Goal: Information Seeking & Learning: Learn about a topic

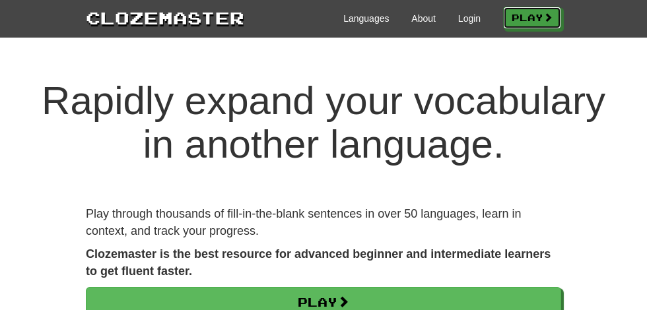
click at [530, 20] on link "Play" at bounding box center [532, 18] width 58 height 22
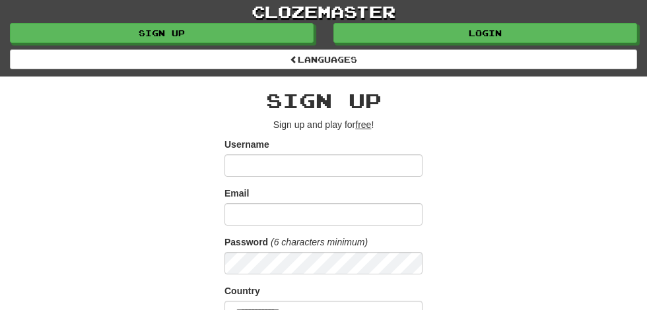
click at [241, 160] on input "Username" at bounding box center [323, 165] width 198 height 22
type input "**********"
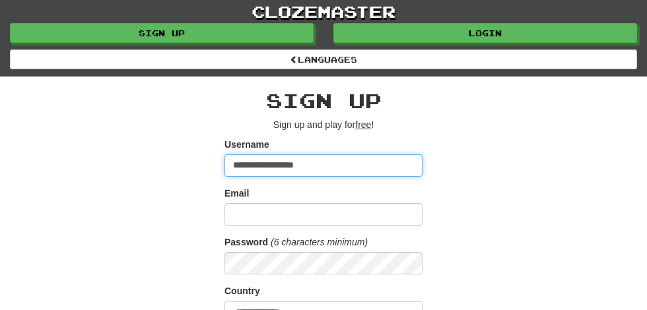
click at [290, 166] on input "**********" at bounding box center [323, 165] width 198 height 22
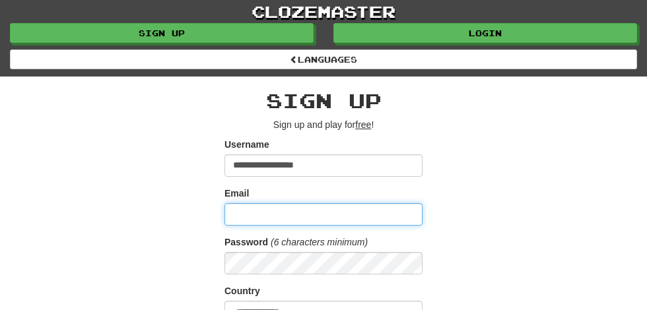
click at [251, 211] on input "Email" at bounding box center [323, 214] width 198 height 22
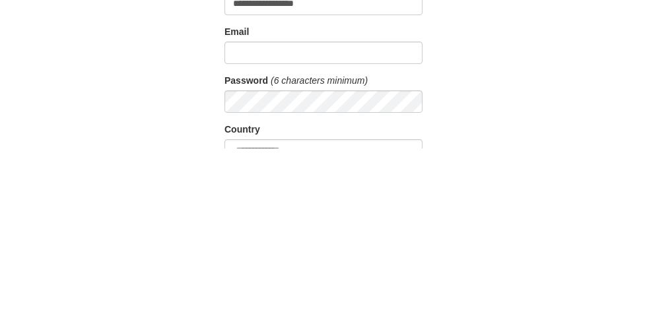
click at [497, 228] on div "**********" at bounding box center [323, 307] width 495 height 461
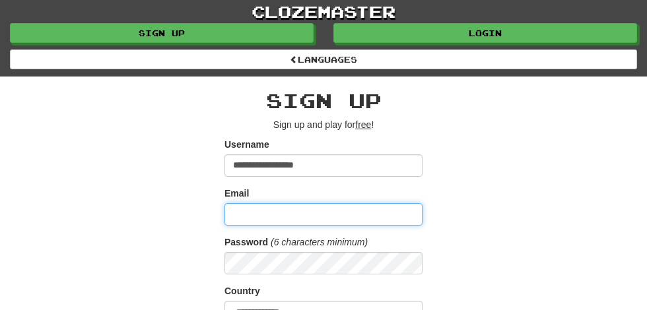
click at [263, 208] on input "Email" at bounding box center [323, 214] width 198 height 22
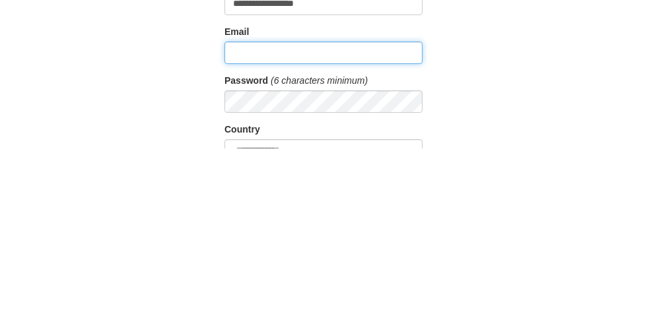
type input "**********"
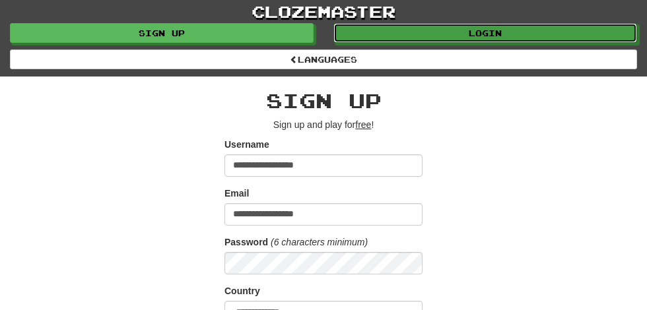
click at [494, 37] on link "Login" at bounding box center [485, 33] width 304 height 20
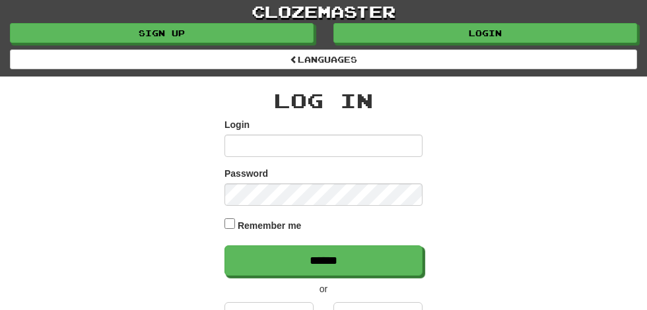
click at [262, 143] on input "Login" at bounding box center [323, 146] width 198 height 22
type input "**********"
click at [224, 245] on input "******" at bounding box center [323, 260] width 198 height 30
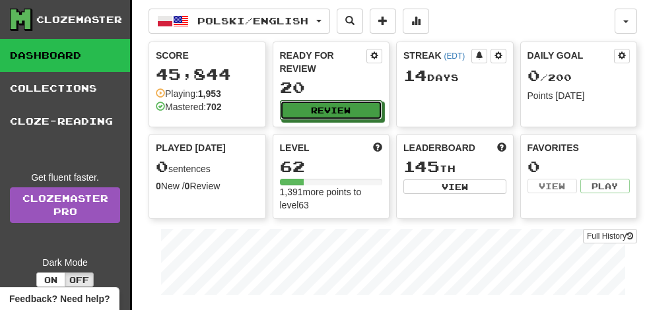
click at [340, 100] on button "Review" at bounding box center [331, 110] width 103 height 20
select select "**"
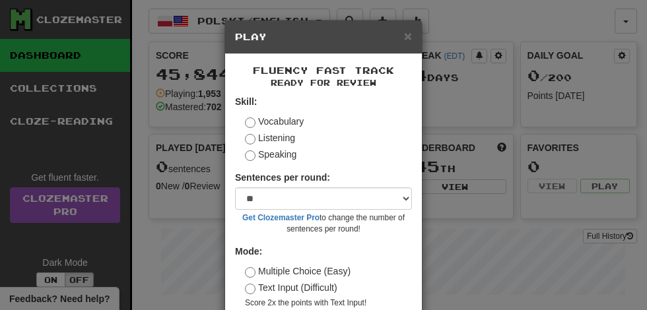
scroll to position [61, 0]
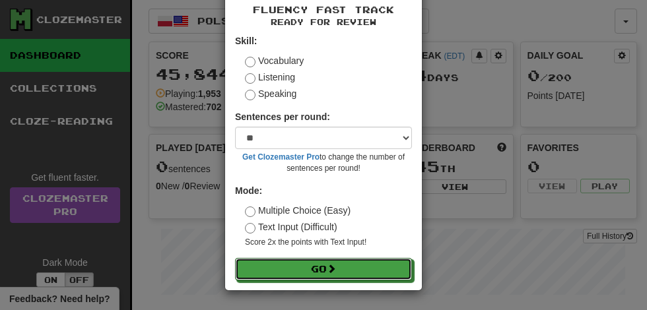
click at [331, 273] on span at bounding box center [331, 268] width 9 height 9
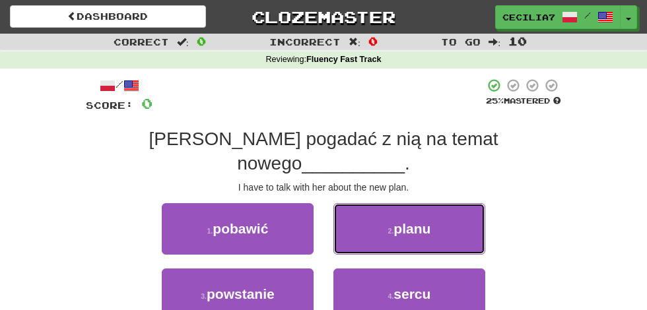
click at [442, 210] on button "2 . planu" at bounding box center [409, 228] width 152 height 51
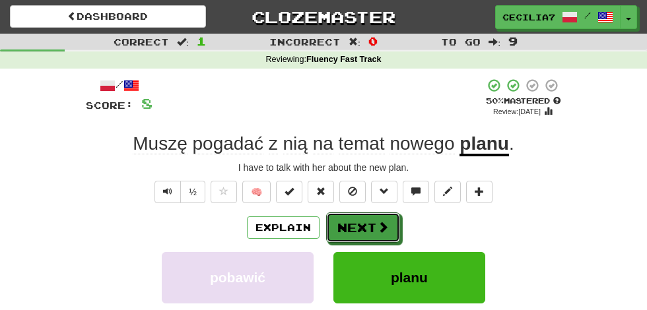
click at [379, 226] on span at bounding box center [383, 227] width 12 height 12
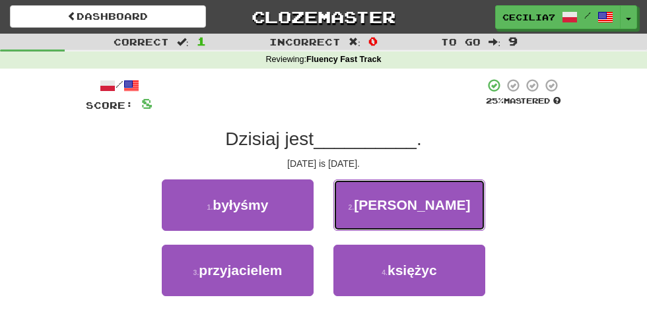
click at [453, 207] on button "2 . piątek" at bounding box center [409, 204] width 152 height 51
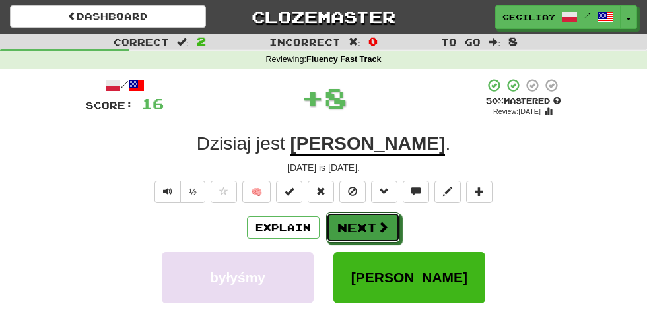
click at [381, 232] on span at bounding box center [383, 227] width 12 height 12
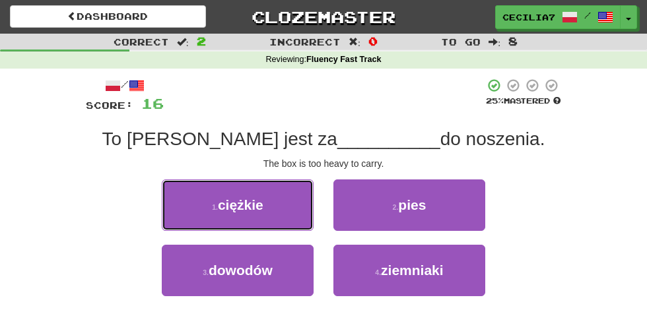
click at [272, 212] on button "1 . ciężkie" at bounding box center [238, 204] width 152 height 51
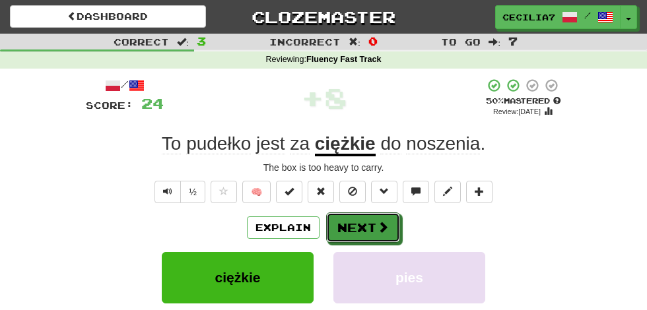
click at [381, 229] on span at bounding box center [383, 227] width 12 height 12
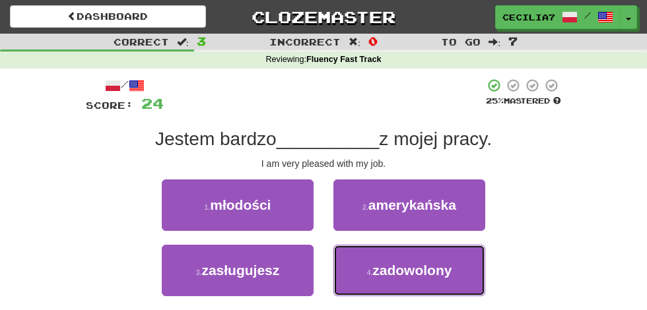
click at [423, 273] on span "zadowolony" at bounding box center [411, 270] width 79 height 15
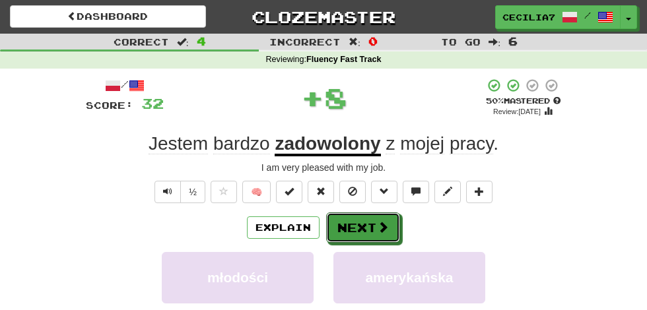
click at [377, 226] on span at bounding box center [383, 227] width 12 height 12
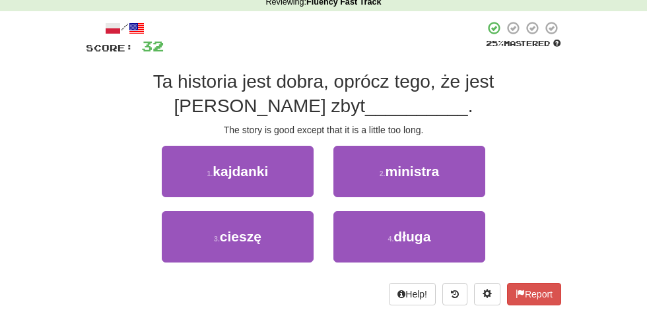
scroll to position [69, 0]
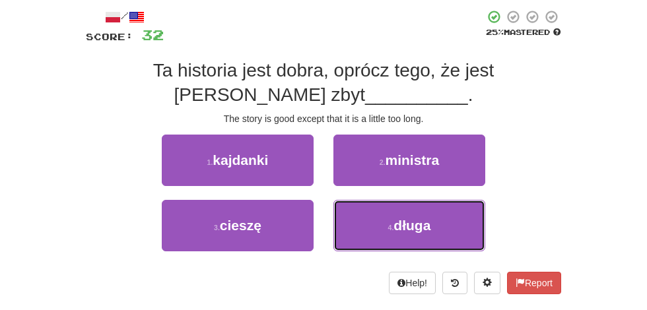
click at [431, 227] on button "4 . długa" at bounding box center [409, 225] width 152 height 51
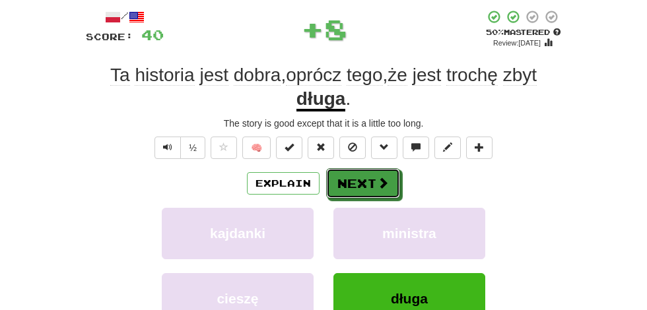
click at [380, 180] on span at bounding box center [383, 183] width 12 height 12
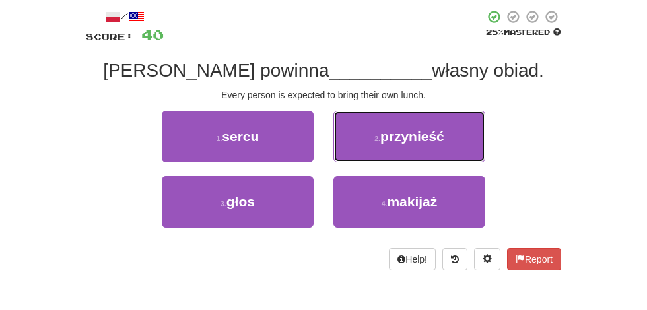
click at [457, 136] on button "2 . przynieść" at bounding box center [409, 136] width 152 height 51
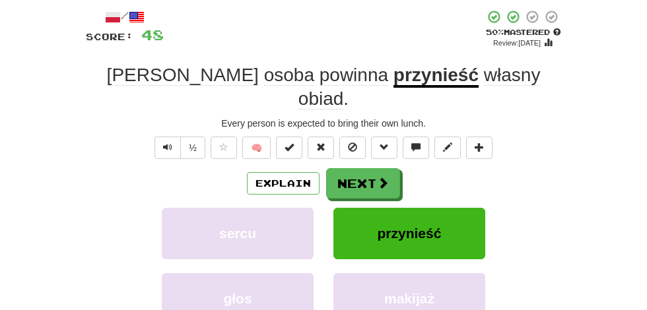
click at [387, 168] on button "Next" at bounding box center [363, 183] width 74 height 30
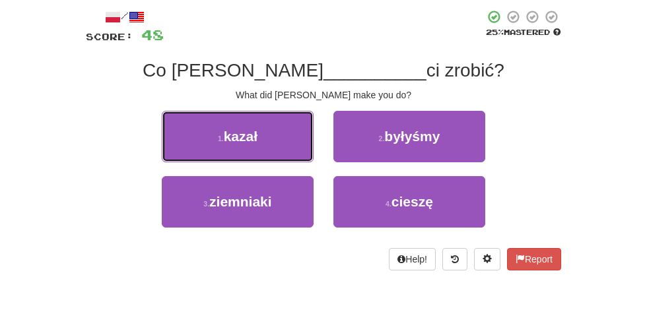
click at [278, 132] on button "1 . kazał" at bounding box center [238, 136] width 152 height 51
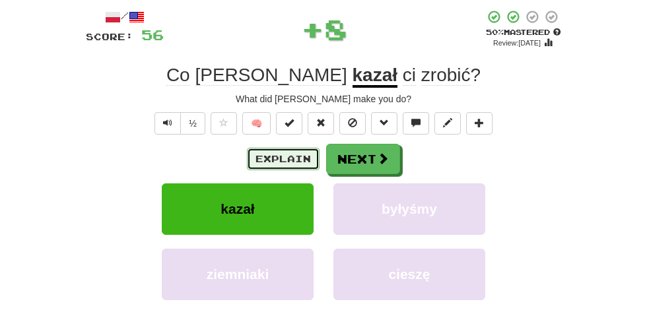
click at [299, 156] on button "Explain" at bounding box center [283, 159] width 73 height 22
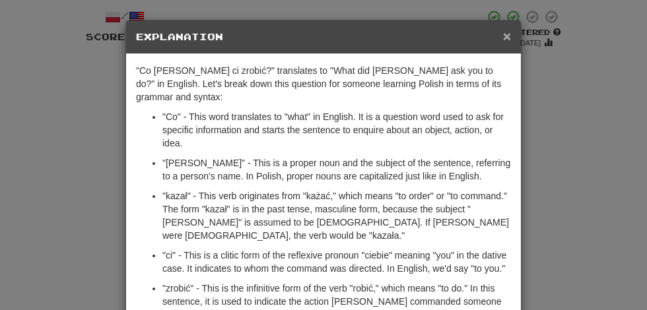
click at [508, 35] on span "×" at bounding box center [507, 35] width 8 height 15
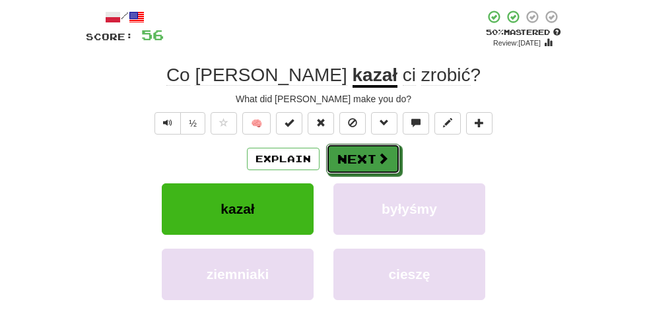
click at [370, 152] on button "Next" at bounding box center [363, 159] width 74 height 30
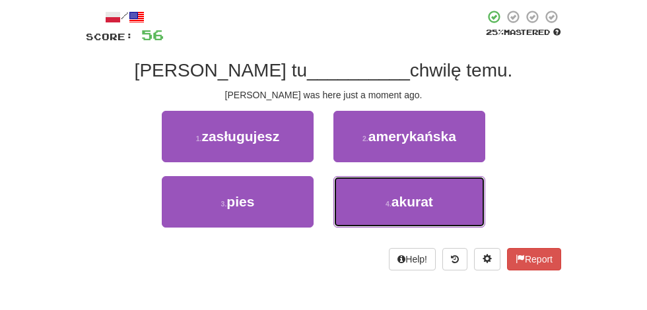
click at [428, 201] on span "akurat" at bounding box center [412, 201] width 42 height 15
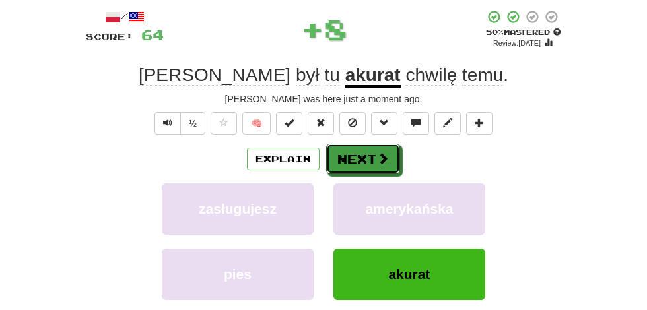
click at [384, 161] on span at bounding box center [383, 158] width 12 height 12
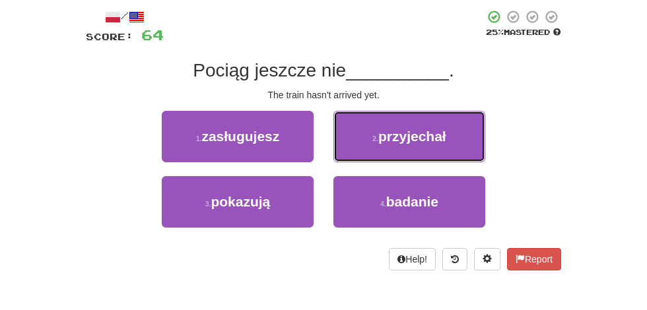
click at [430, 137] on span "przyjechał" at bounding box center [412, 136] width 68 height 15
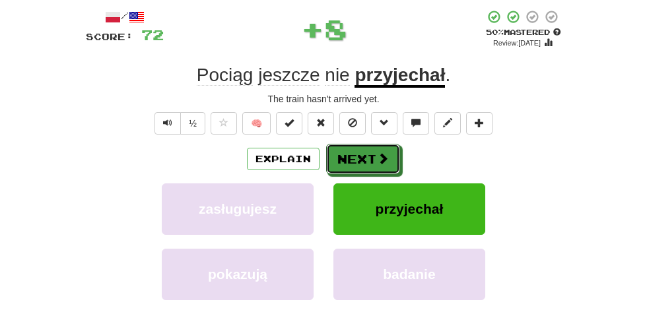
click at [382, 152] on span at bounding box center [383, 158] width 12 height 12
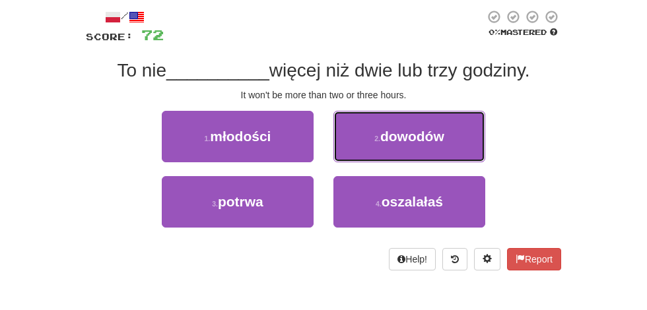
click at [432, 126] on button "2 . dowodów" at bounding box center [409, 136] width 152 height 51
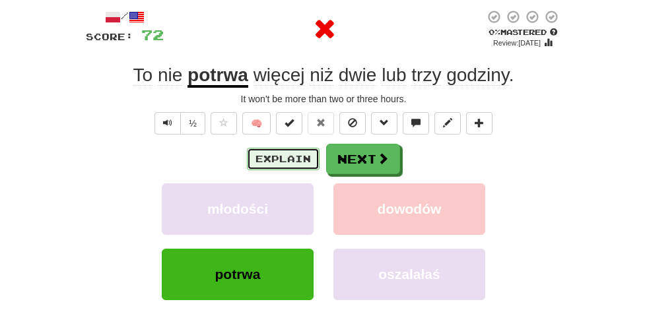
click at [296, 154] on button "Explain" at bounding box center [283, 159] width 73 height 22
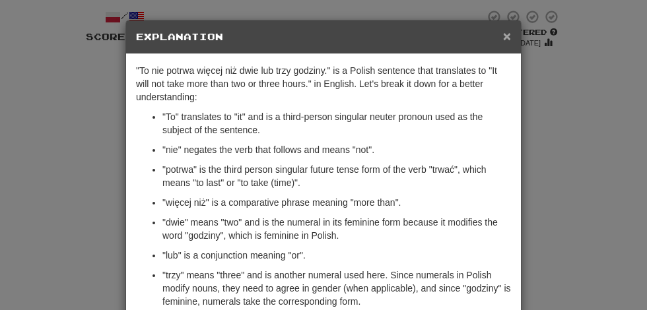
click at [507, 35] on span "×" at bounding box center [507, 35] width 8 height 15
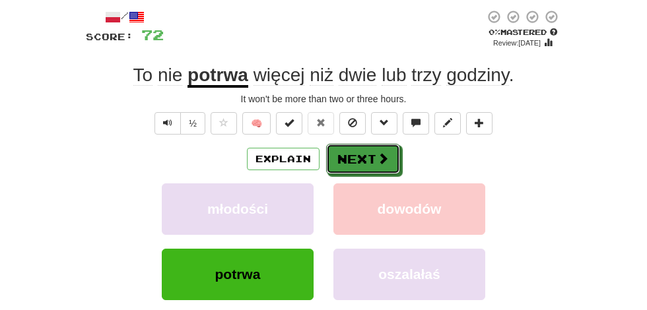
click at [381, 158] on span at bounding box center [383, 158] width 12 height 12
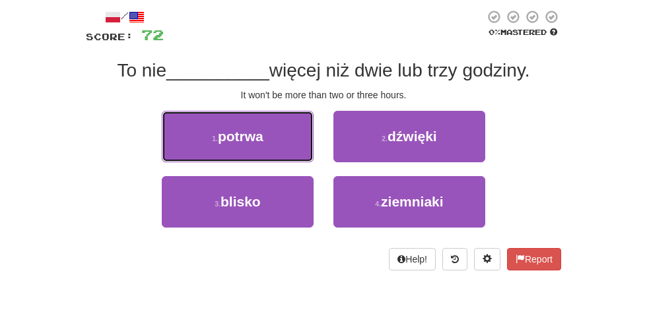
click at [266, 137] on button "1 . potrwa" at bounding box center [238, 136] width 152 height 51
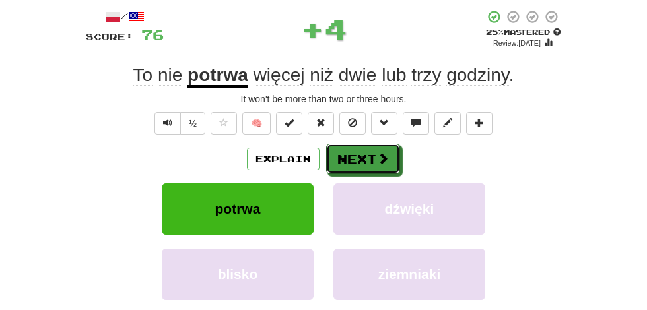
click at [371, 161] on button "Next" at bounding box center [363, 159] width 74 height 30
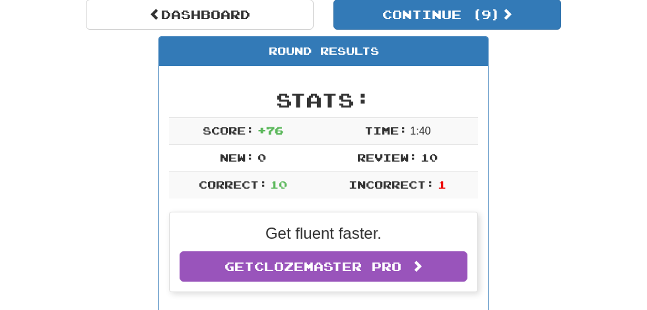
scroll to position [126, 0]
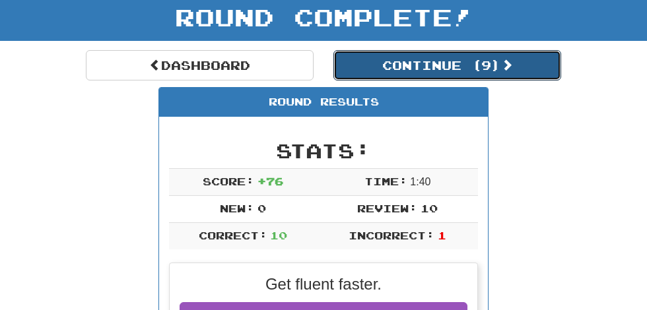
click at [511, 64] on span at bounding box center [507, 65] width 12 height 12
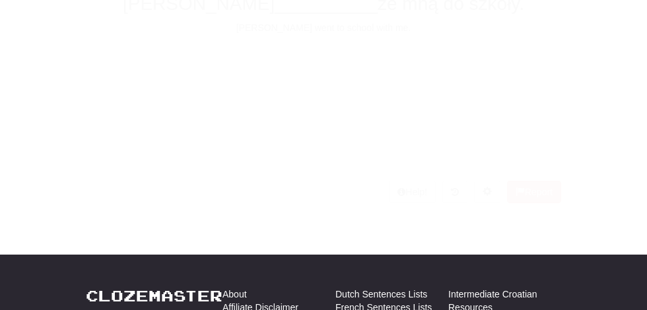
scroll to position [76, 0]
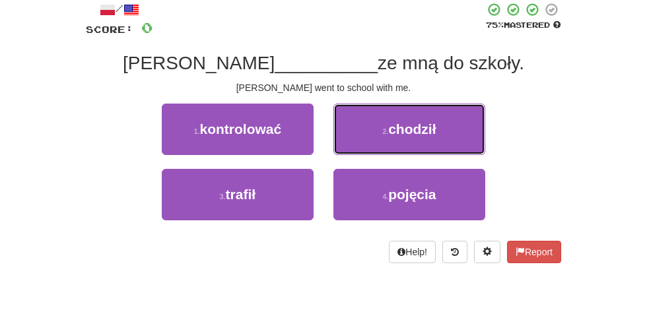
click at [447, 137] on button "2 . chodził" at bounding box center [409, 129] width 152 height 51
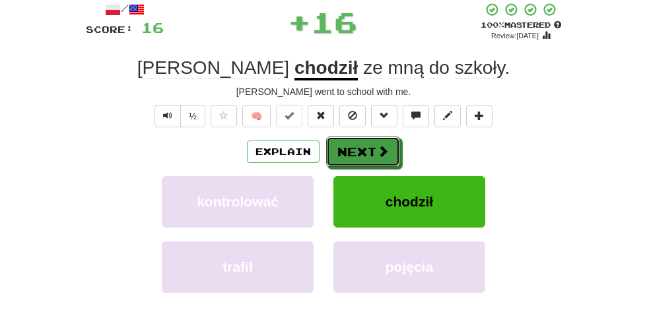
click at [371, 152] on button "Next" at bounding box center [363, 152] width 74 height 30
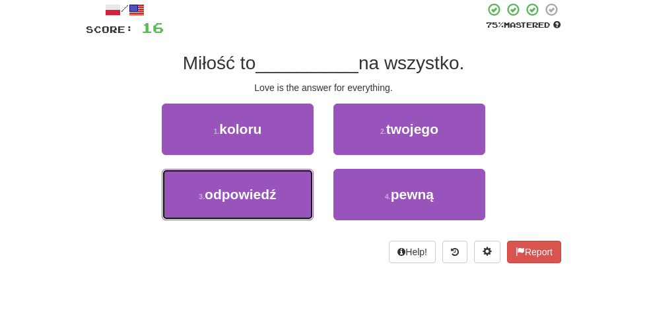
click at [267, 191] on span "odpowiedź" at bounding box center [241, 194] width 72 height 15
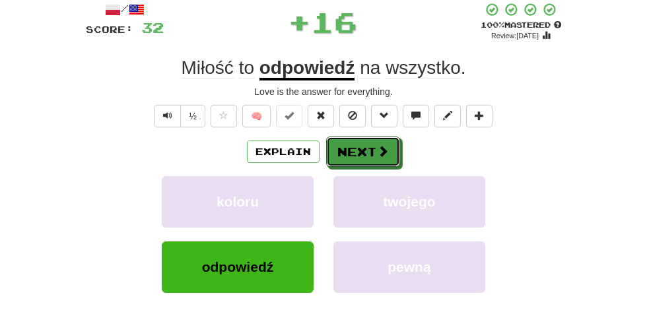
click at [379, 152] on span at bounding box center [383, 151] width 12 height 12
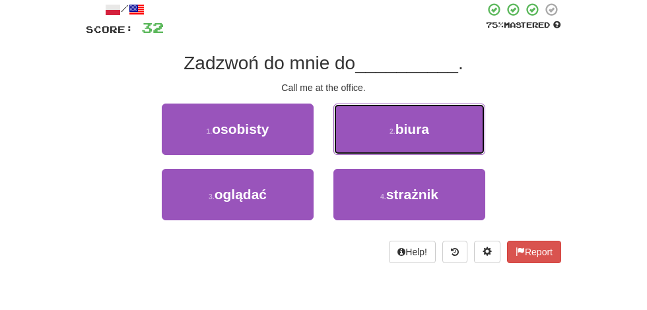
click at [425, 130] on span "biura" at bounding box center [412, 128] width 34 height 15
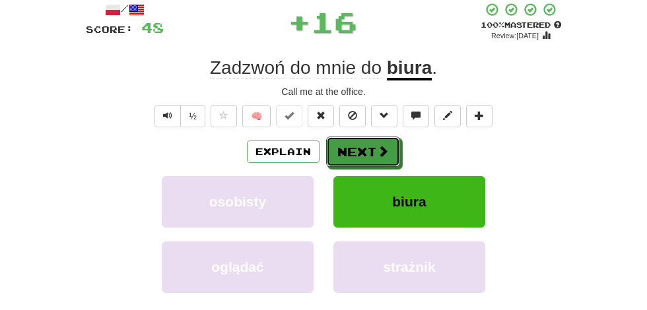
click at [372, 147] on button "Next" at bounding box center [363, 152] width 74 height 30
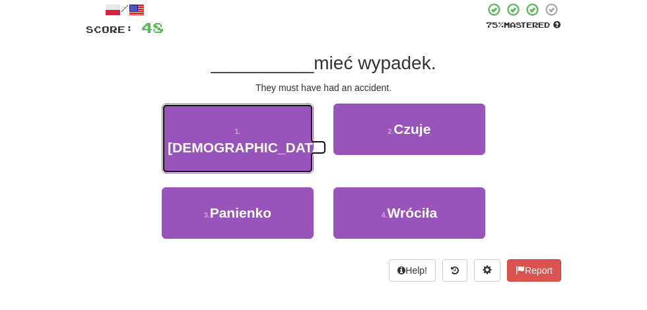
click at [294, 127] on button "1 . Musieli" at bounding box center [238, 139] width 152 height 70
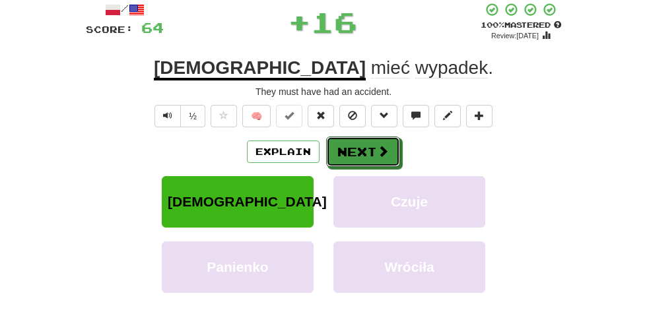
click at [379, 154] on span at bounding box center [383, 151] width 12 height 12
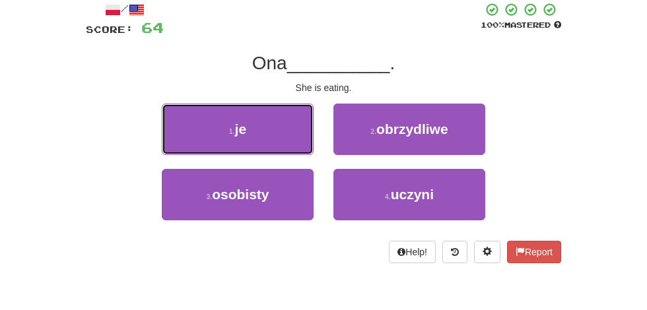
click at [269, 134] on button "1 . je" at bounding box center [238, 129] width 152 height 51
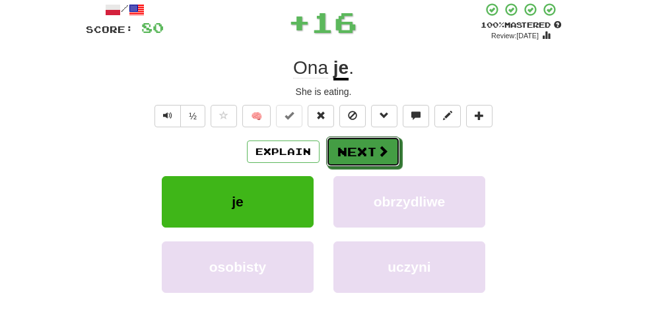
click at [372, 148] on button "Next" at bounding box center [363, 152] width 74 height 30
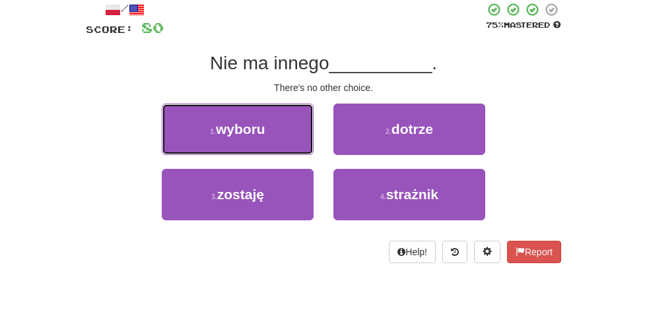
click at [281, 133] on button "1 . wyboru" at bounding box center [238, 129] width 152 height 51
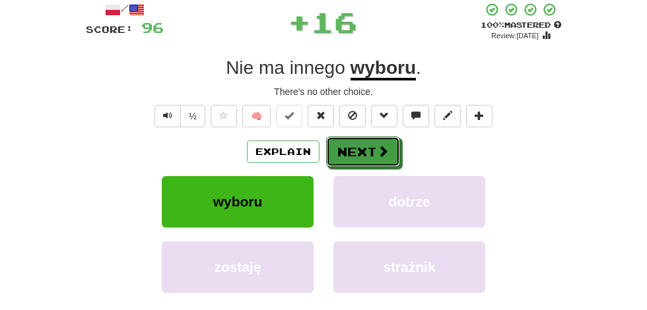
click at [379, 152] on span at bounding box center [383, 151] width 12 height 12
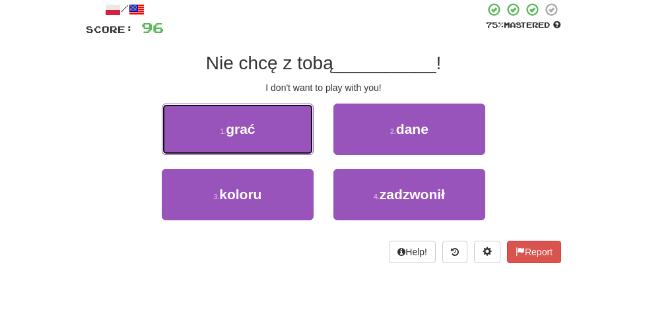
click at [274, 133] on button "1 . grać" at bounding box center [238, 129] width 152 height 51
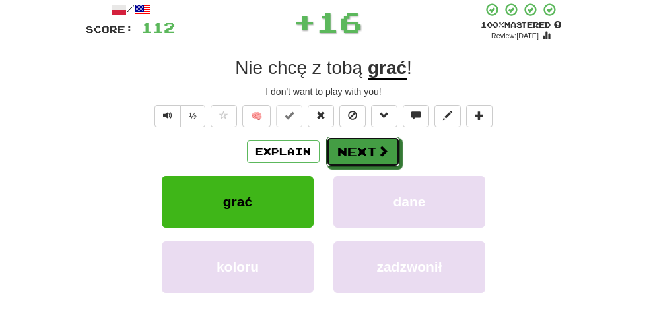
click at [374, 148] on button "Next" at bounding box center [363, 152] width 74 height 30
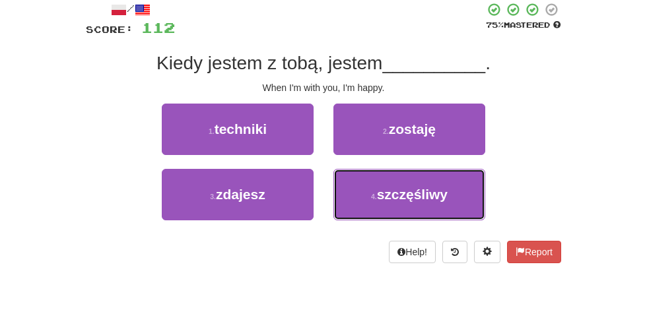
click at [445, 192] on span "szczęśliwy" at bounding box center [412, 194] width 71 height 15
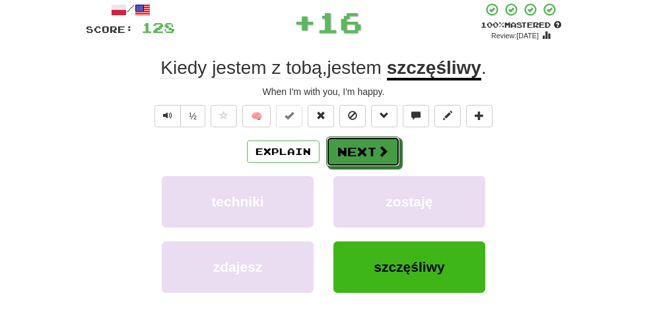
click at [384, 150] on span at bounding box center [383, 151] width 12 height 12
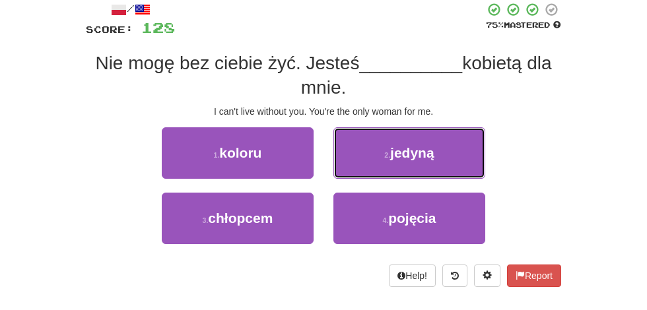
click at [443, 159] on button "2 . jedyną" at bounding box center [409, 152] width 152 height 51
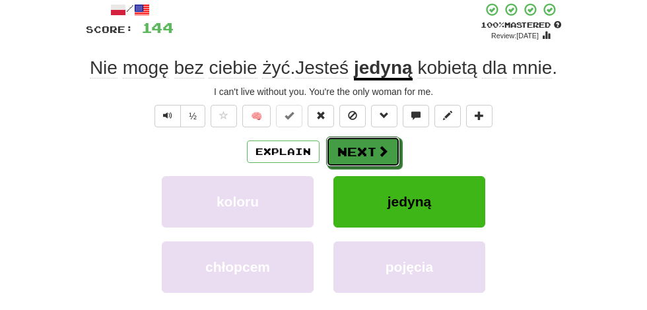
click at [378, 145] on span at bounding box center [383, 151] width 12 height 12
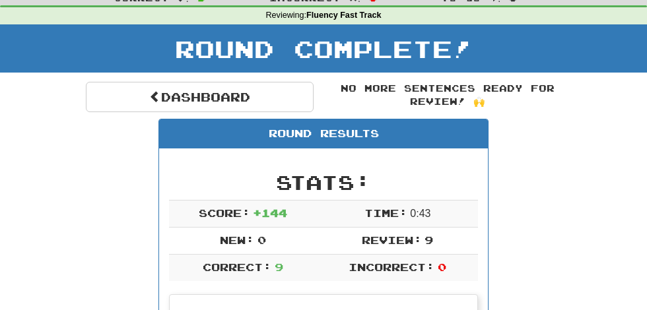
scroll to position [44, 0]
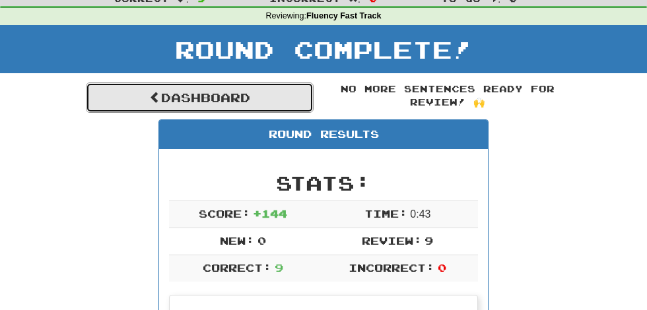
click at [264, 93] on link "Dashboard" at bounding box center [200, 97] width 228 height 30
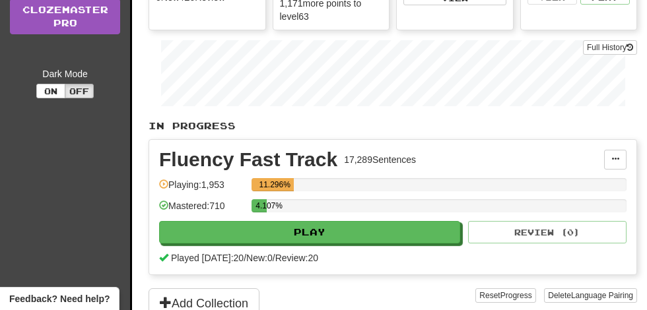
scroll to position [191, 0]
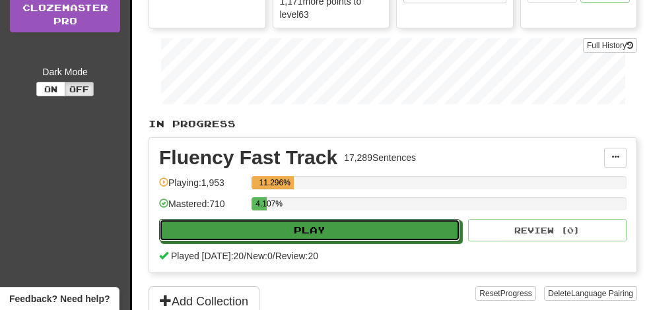
click at [390, 225] on button "Play" at bounding box center [309, 230] width 301 height 22
select select "**"
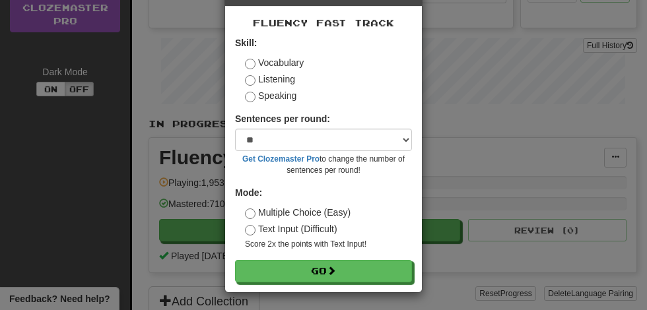
scroll to position [49, 0]
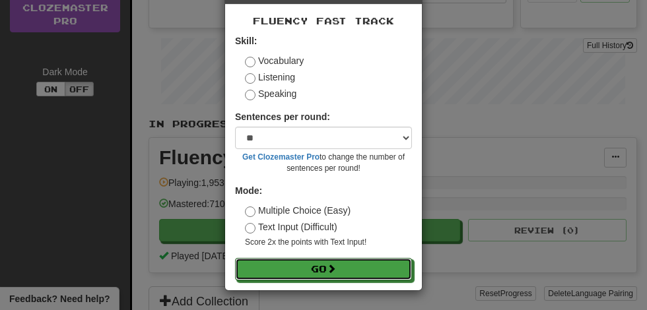
click at [344, 263] on button "Go" at bounding box center [323, 269] width 177 height 22
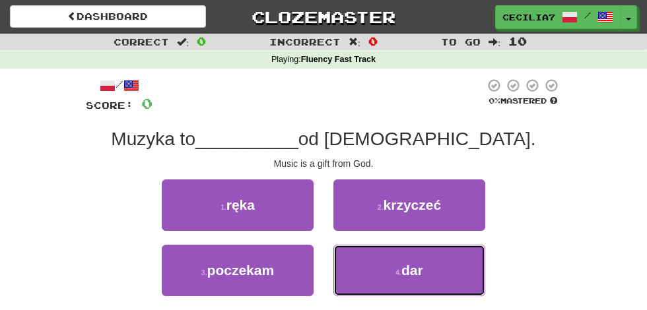
click at [428, 268] on button "4 . dar" at bounding box center [409, 270] width 152 height 51
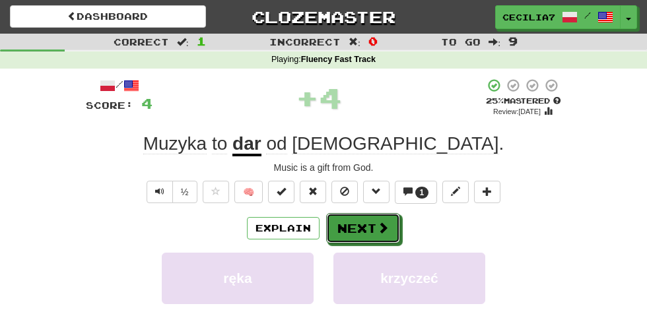
click at [374, 228] on button "Next" at bounding box center [363, 228] width 74 height 30
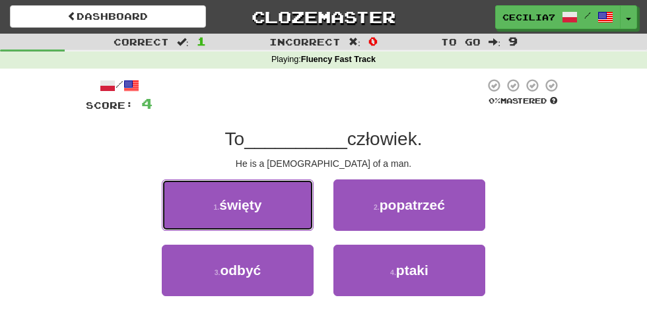
click at [288, 197] on button "1 . święty" at bounding box center [238, 204] width 152 height 51
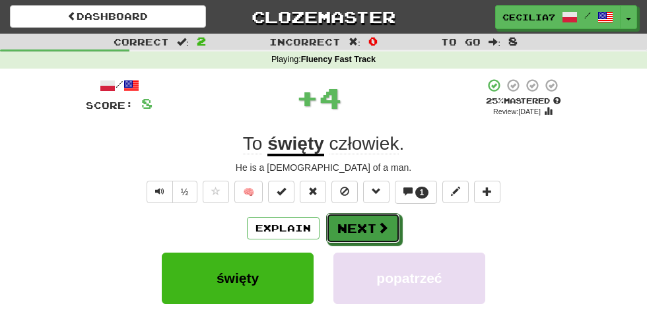
click at [377, 222] on span at bounding box center [383, 228] width 12 height 12
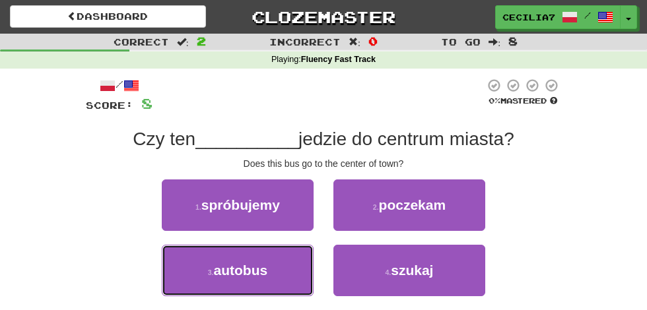
click at [265, 276] on span "autobus" at bounding box center [241, 270] width 54 height 15
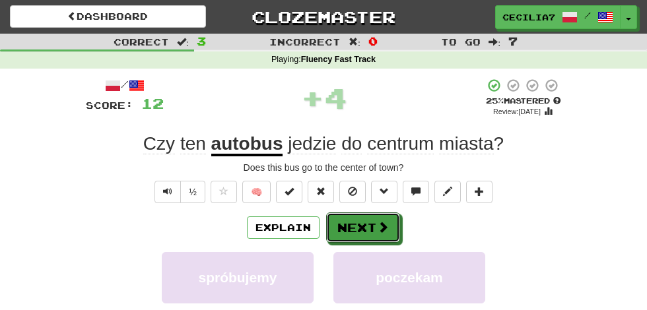
click at [375, 228] on button "Next" at bounding box center [363, 227] width 74 height 30
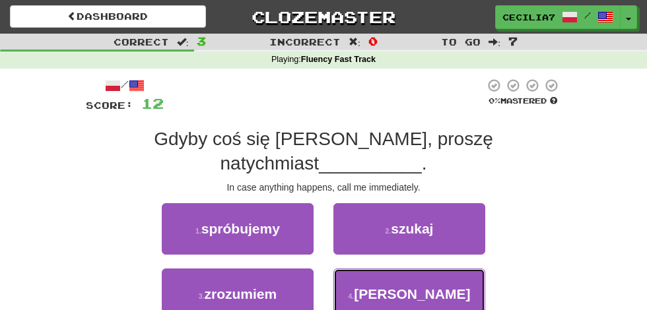
click at [437, 286] on span "dzwonić" at bounding box center [412, 293] width 116 height 15
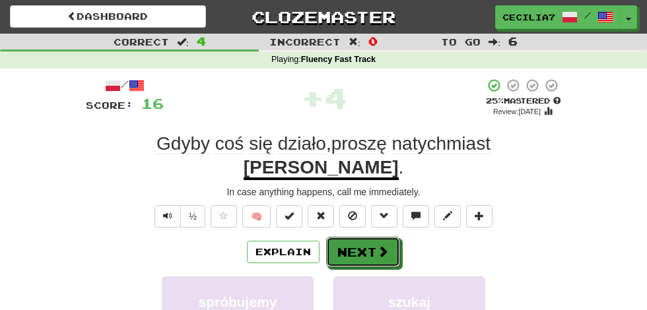
click at [382, 245] on span at bounding box center [383, 251] width 12 height 12
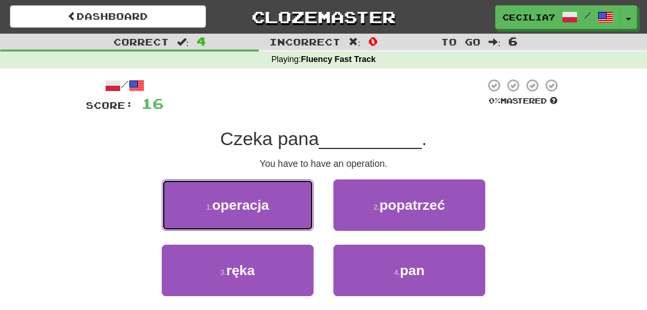
click at [286, 202] on button "1 . operacja" at bounding box center [238, 204] width 152 height 51
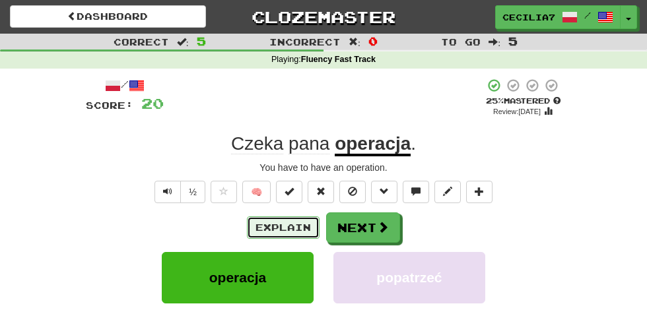
click at [298, 227] on button "Explain" at bounding box center [283, 227] width 73 height 22
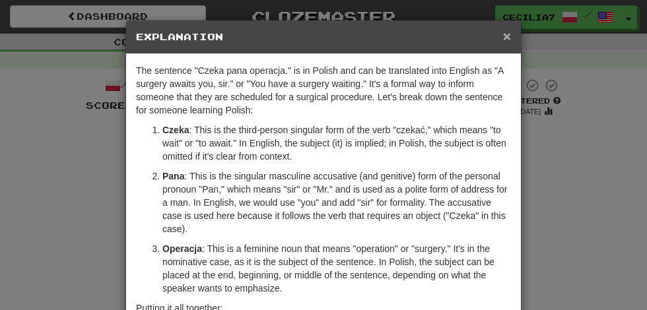
click at [509, 30] on span "×" at bounding box center [507, 35] width 8 height 15
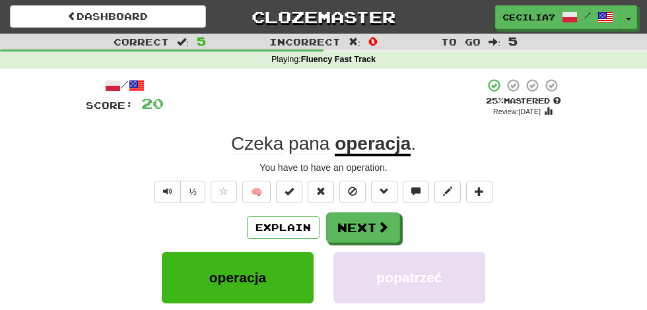
click at [516, 35] on div "To go : 5" at bounding box center [539, 42] width 216 height 16
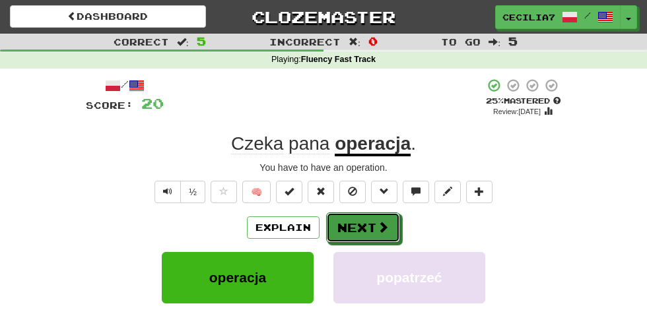
click at [374, 219] on button "Next" at bounding box center [363, 227] width 74 height 30
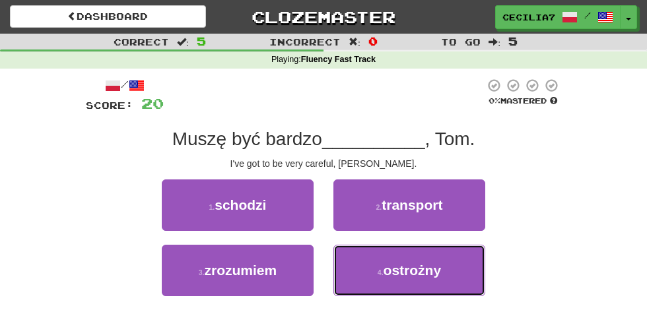
click at [440, 263] on button "4 . ostrożny" at bounding box center [409, 270] width 152 height 51
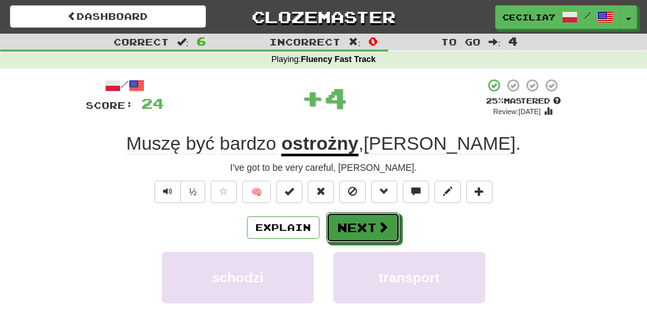
click at [377, 224] on span at bounding box center [383, 227] width 12 height 12
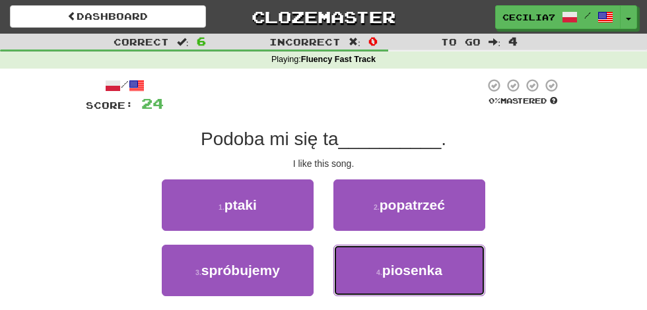
click at [431, 268] on span "piosenka" at bounding box center [412, 270] width 60 height 15
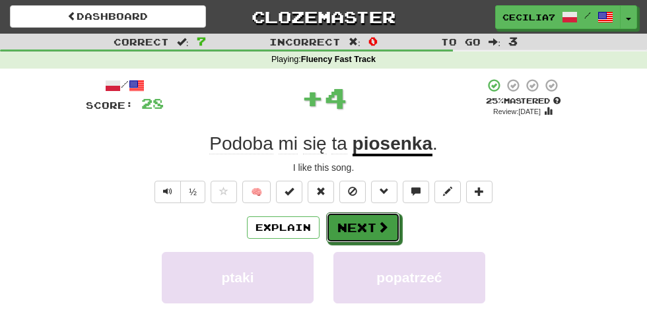
click at [371, 222] on button "Next" at bounding box center [363, 227] width 74 height 30
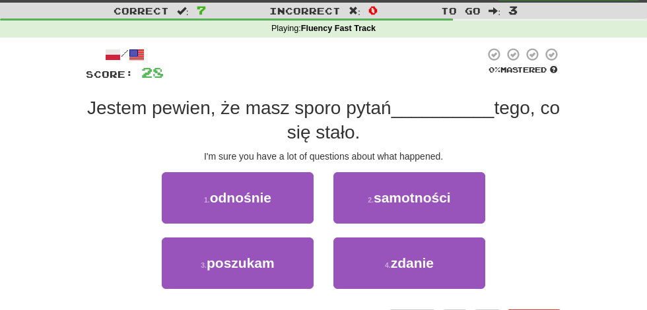
scroll to position [36, 0]
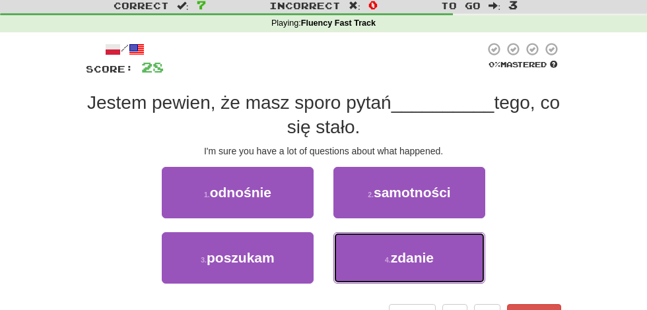
click at [430, 251] on span "zdanie" at bounding box center [412, 257] width 43 height 15
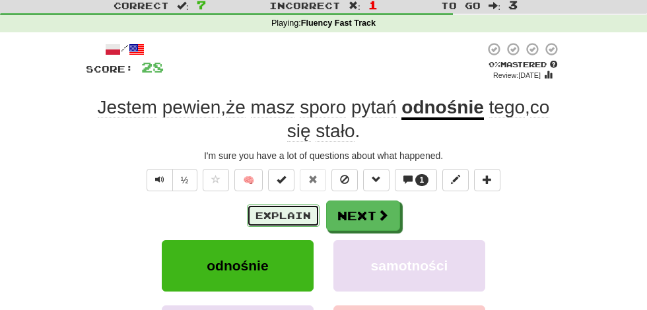
click at [290, 218] on button "Explain" at bounding box center [283, 216] width 73 height 22
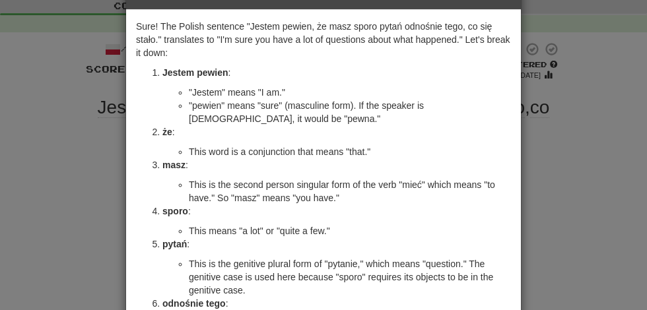
scroll to position [0, 0]
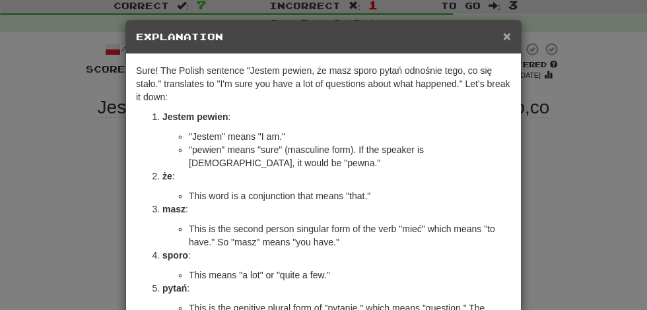
click at [507, 34] on span "×" at bounding box center [507, 35] width 8 height 15
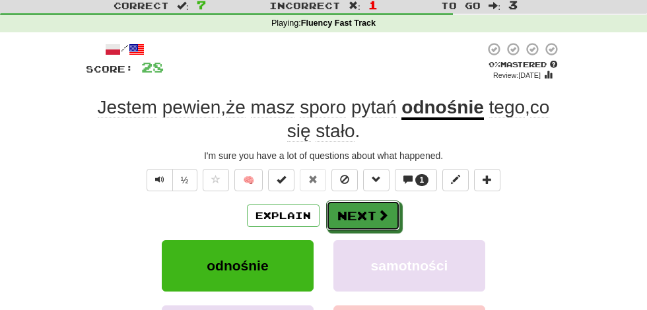
click at [383, 209] on span at bounding box center [383, 215] width 12 height 12
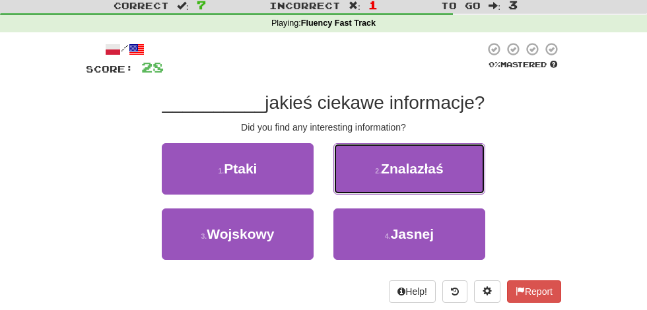
click at [453, 166] on button "2 . Znalazłaś" at bounding box center [409, 168] width 152 height 51
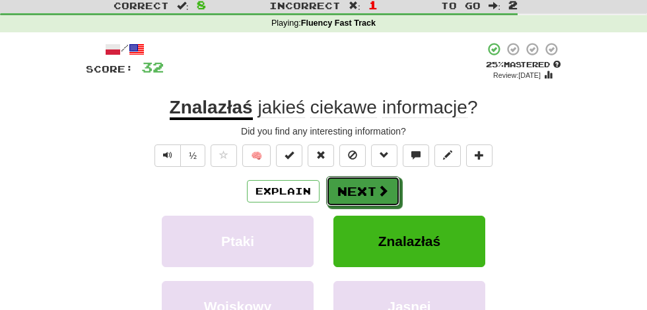
click at [383, 189] on span at bounding box center [383, 191] width 12 height 12
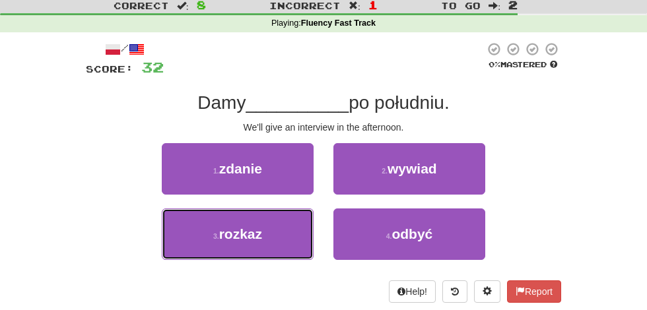
click at [273, 225] on button "3 . rozkaz" at bounding box center [238, 234] width 152 height 51
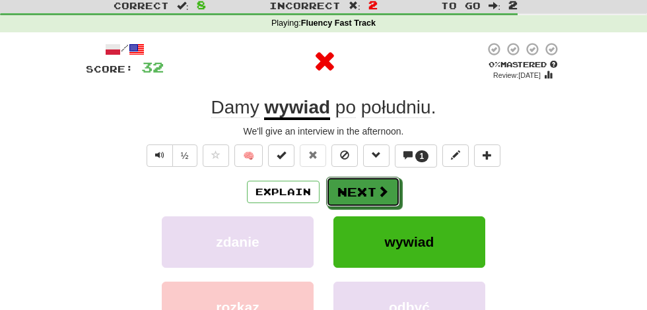
click at [372, 192] on button "Next" at bounding box center [363, 192] width 74 height 30
